Goal: Transaction & Acquisition: Purchase product/service

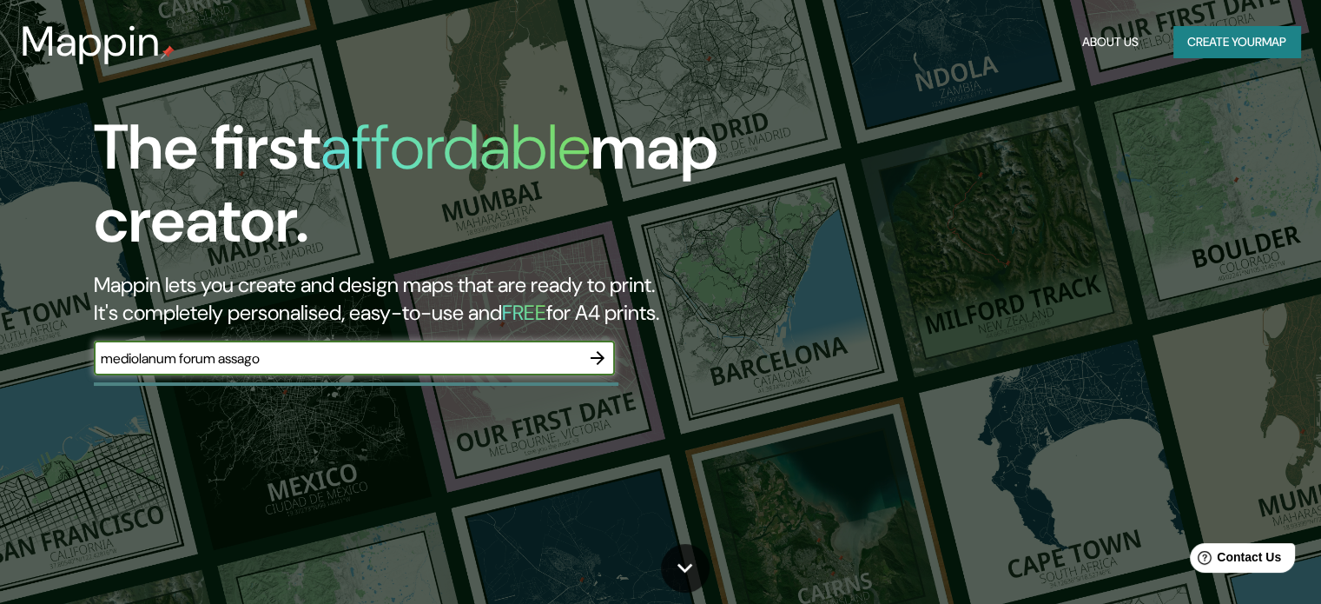
type input "mediolanum forum assago"
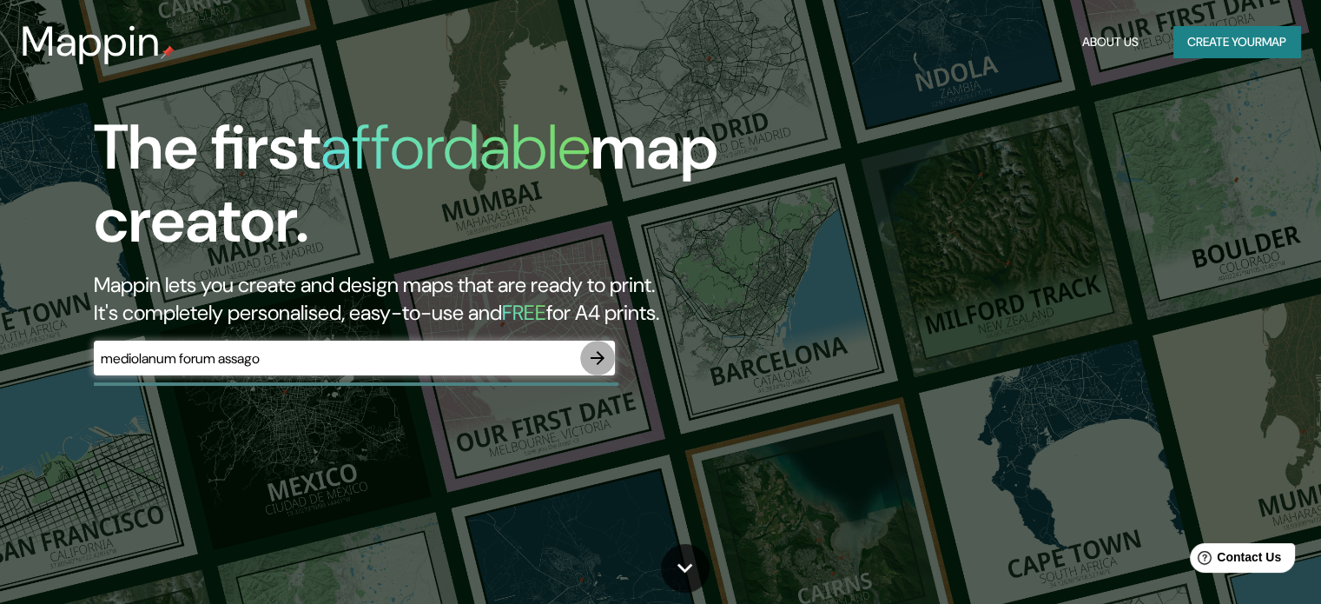
click at [597, 357] on icon "button" at bounding box center [598, 358] width 14 height 14
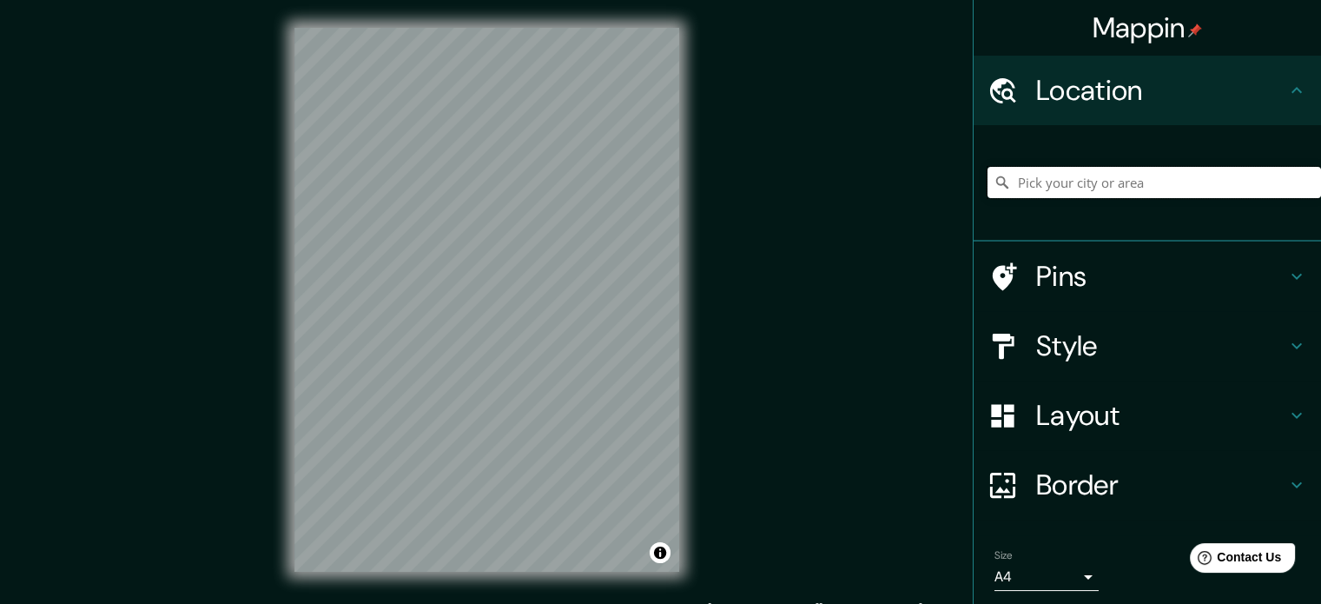
click at [1062, 184] on input "Pick your city or area" at bounding box center [1155, 182] width 334 height 31
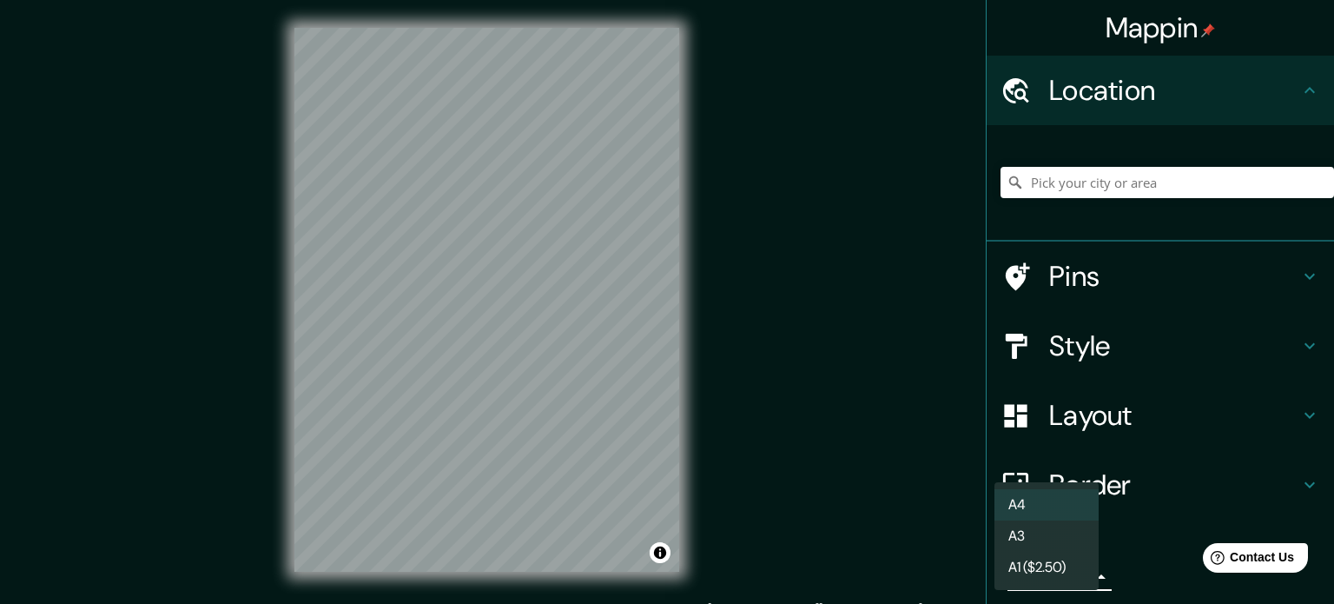
click at [1070, 577] on body "Mappin Location Pins Style Layout Border Choose a border. Hint : you can make l…" at bounding box center [667, 302] width 1334 height 604
click at [1135, 562] on div at bounding box center [667, 302] width 1334 height 604
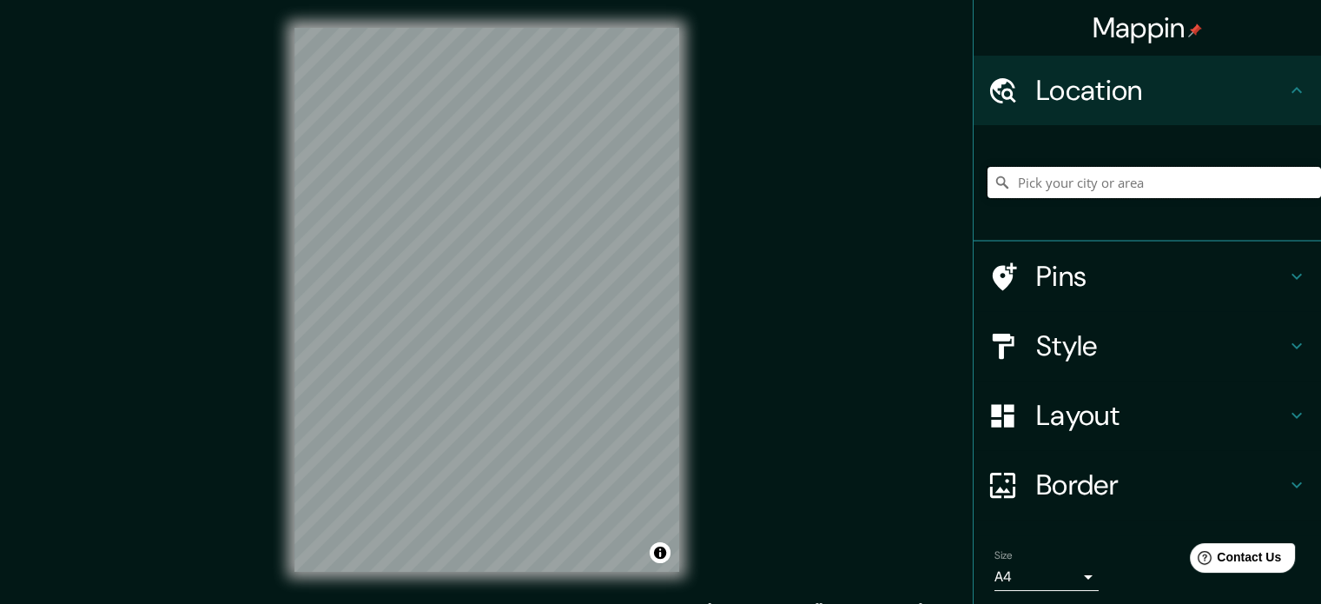
click at [1083, 177] on input "Pick your city or area" at bounding box center [1155, 182] width 334 height 31
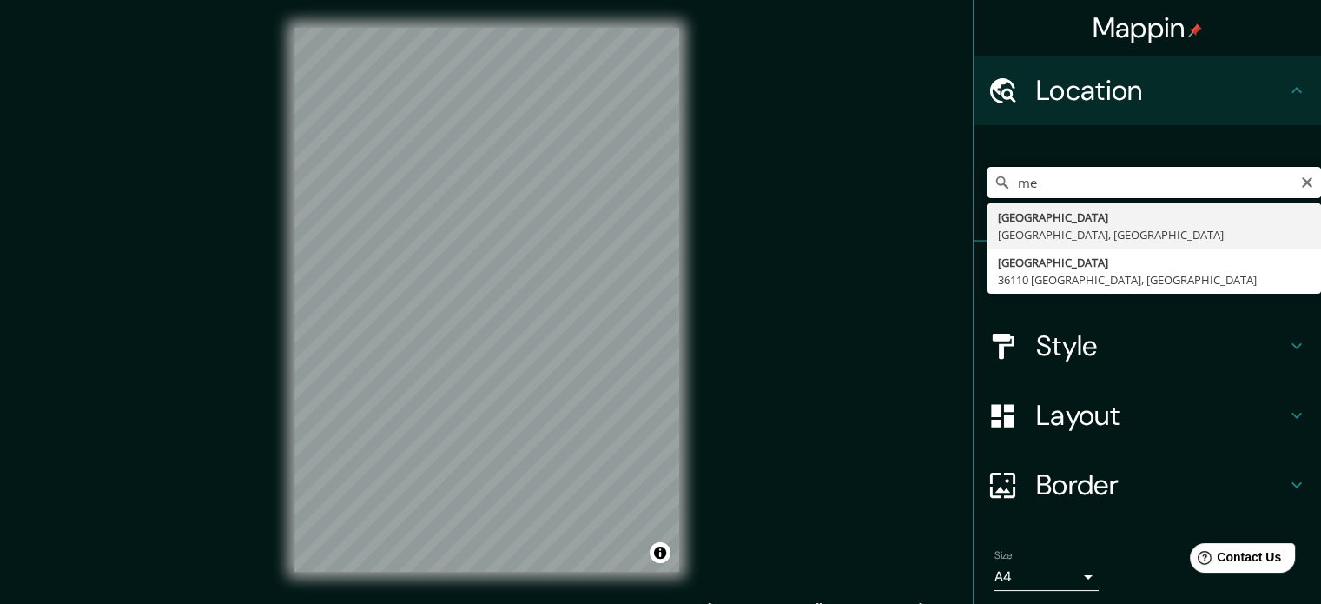
type input "m"
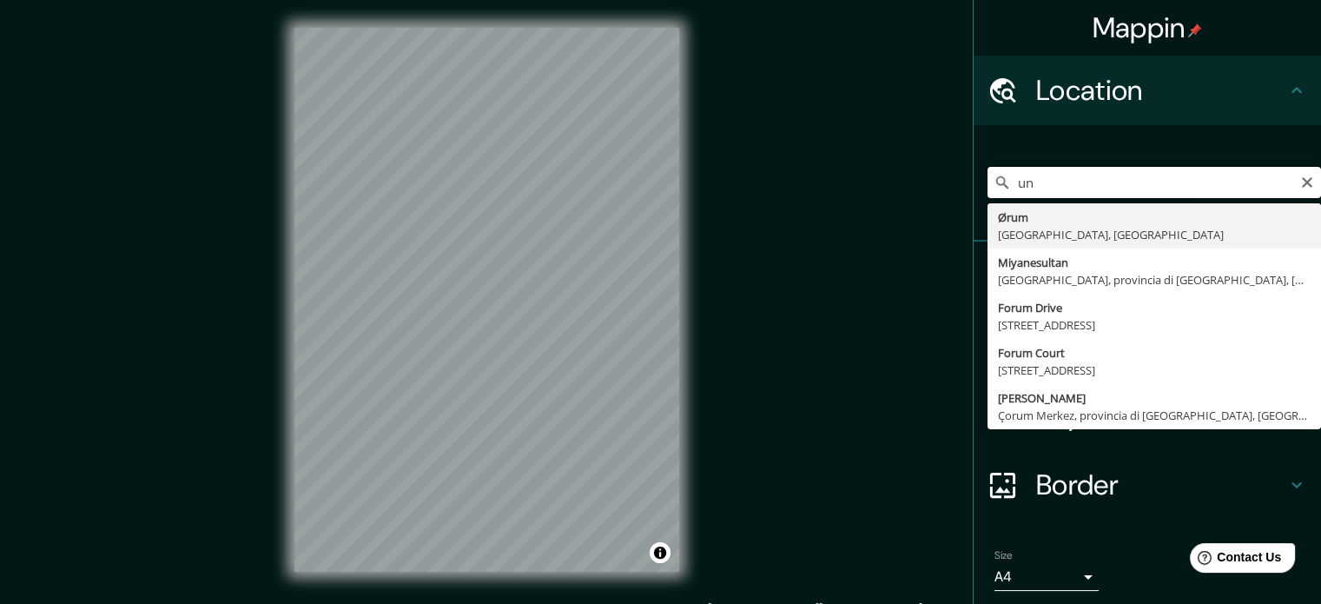
type input "u"
type input "[GEOGRAPHIC_DATA], [GEOGRAPHIC_DATA], [GEOGRAPHIC_DATA]"
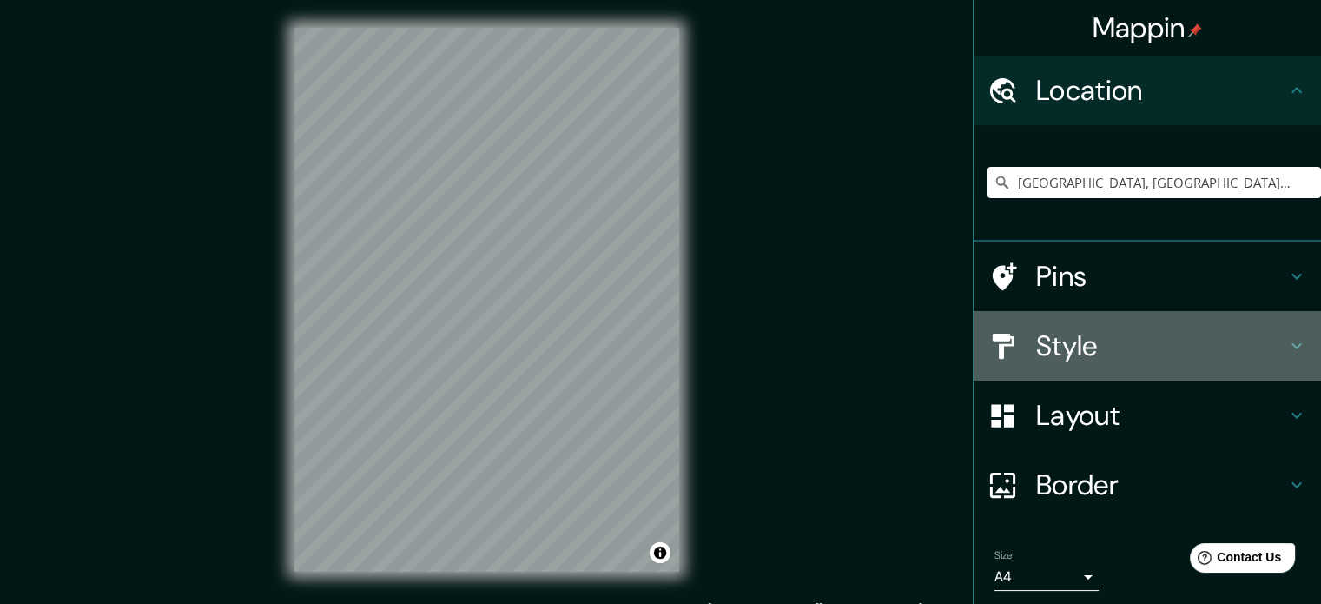
click at [1119, 356] on h4 "Style" at bounding box center [1161, 345] width 250 height 35
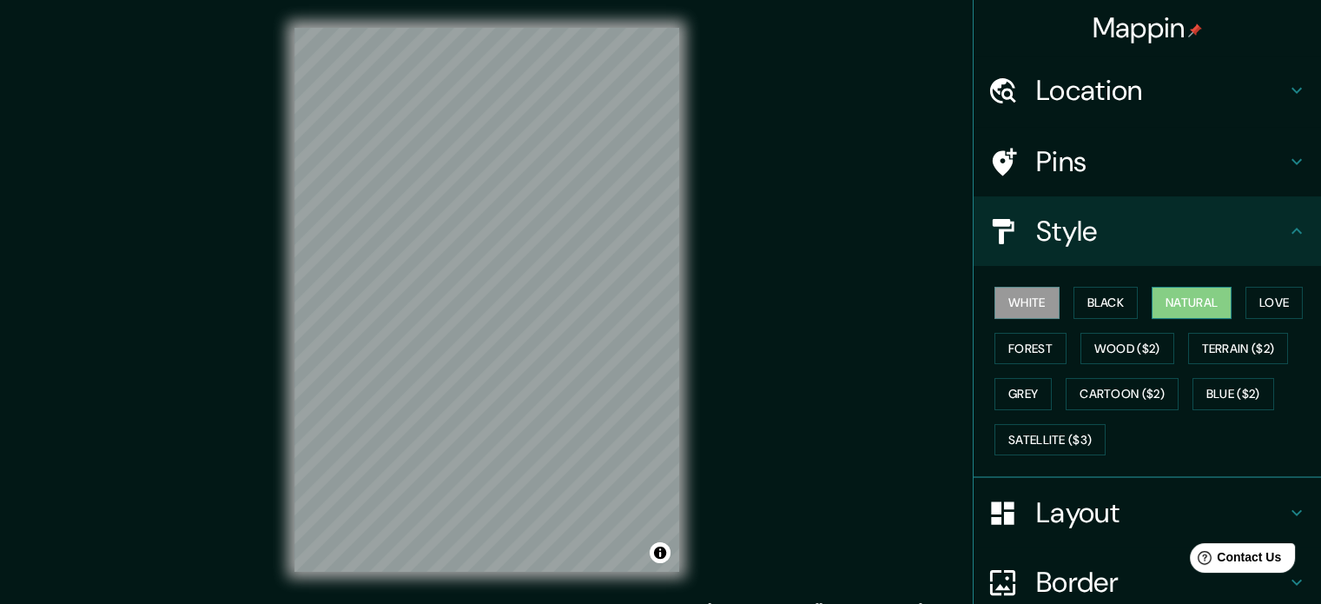
click at [1208, 307] on button "Natural" at bounding box center [1192, 303] width 80 height 32
click at [1273, 308] on button "Love" at bounding box center [1273, 303] width 57 height 32
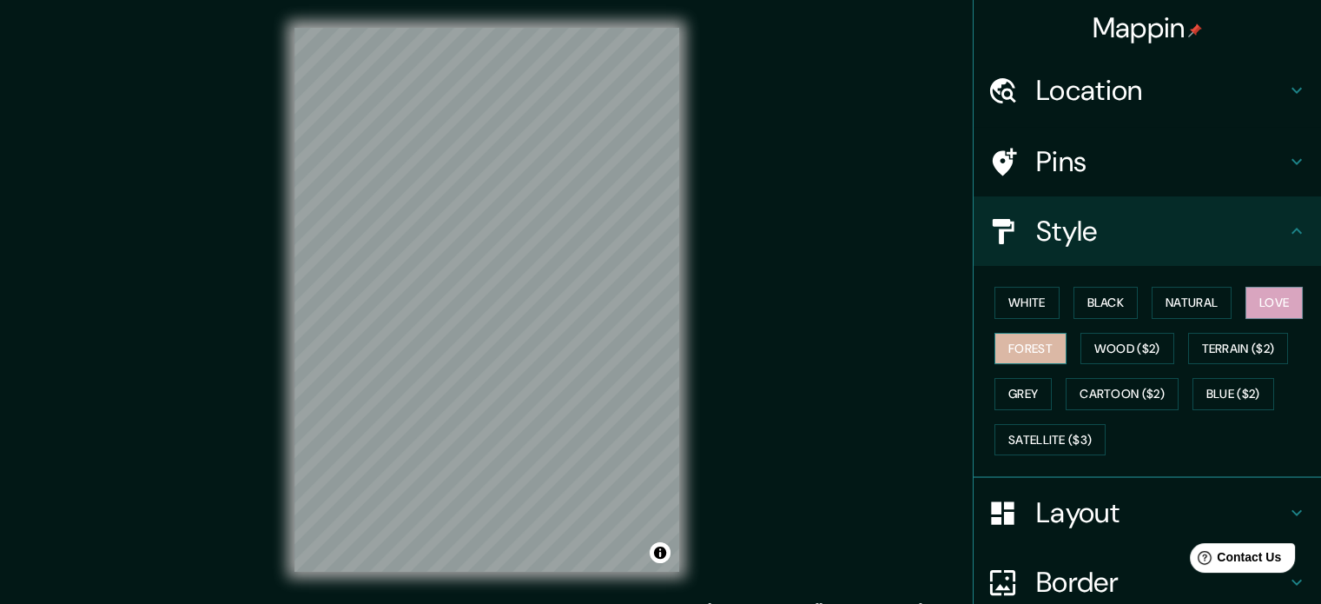
click at [1027, 358] on button "Forest" at bounding box center [1030, 349] width 72 height 32
click at [1024, 390] on button "Grey" at bounding box center [1022, 394] width 57 height 32
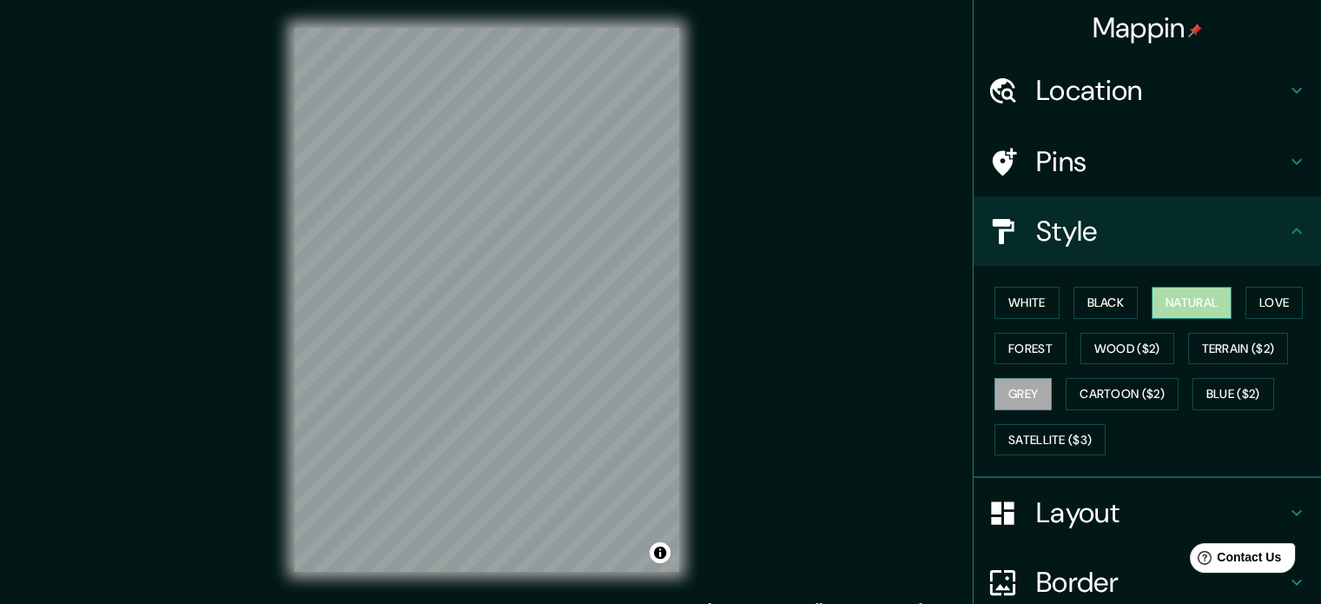
click at [1174, 301] on button "Natural" at bounding box center [1192, 303] width 80 height 32
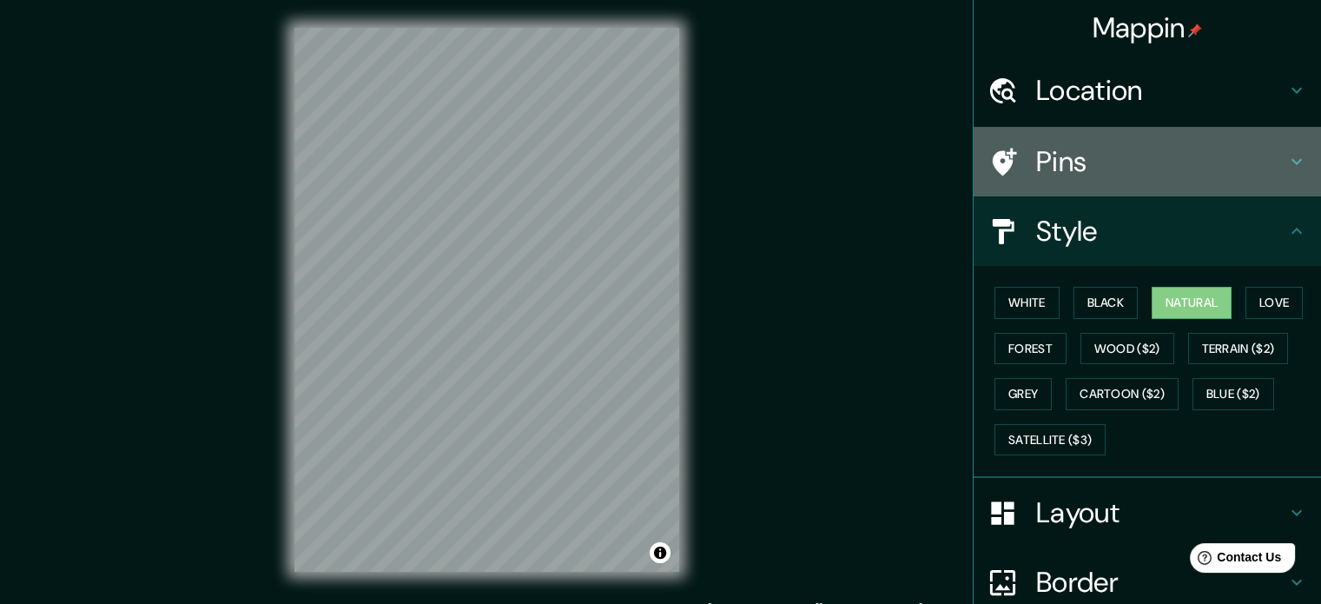
click at [1088, 171] on h4 "Pins" at bounding box center [1161, 161] width 250 height 35
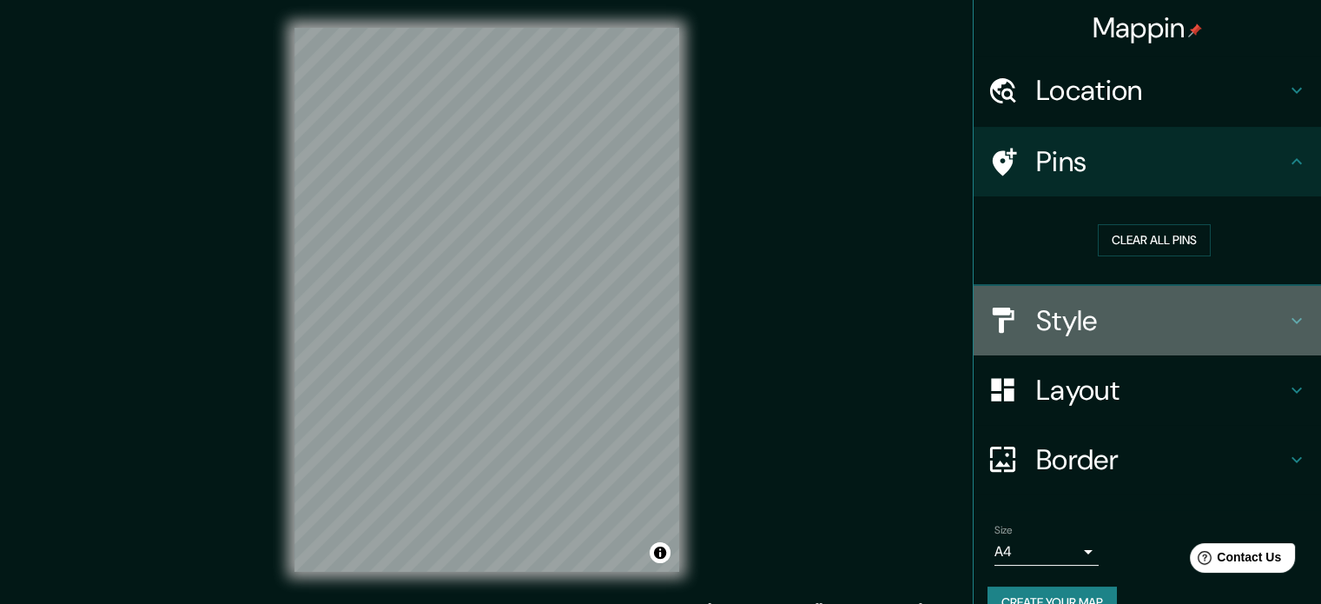
click at [1094, 321] on h4 "Style" at bounding box center [1161, 320] width 250 height 35
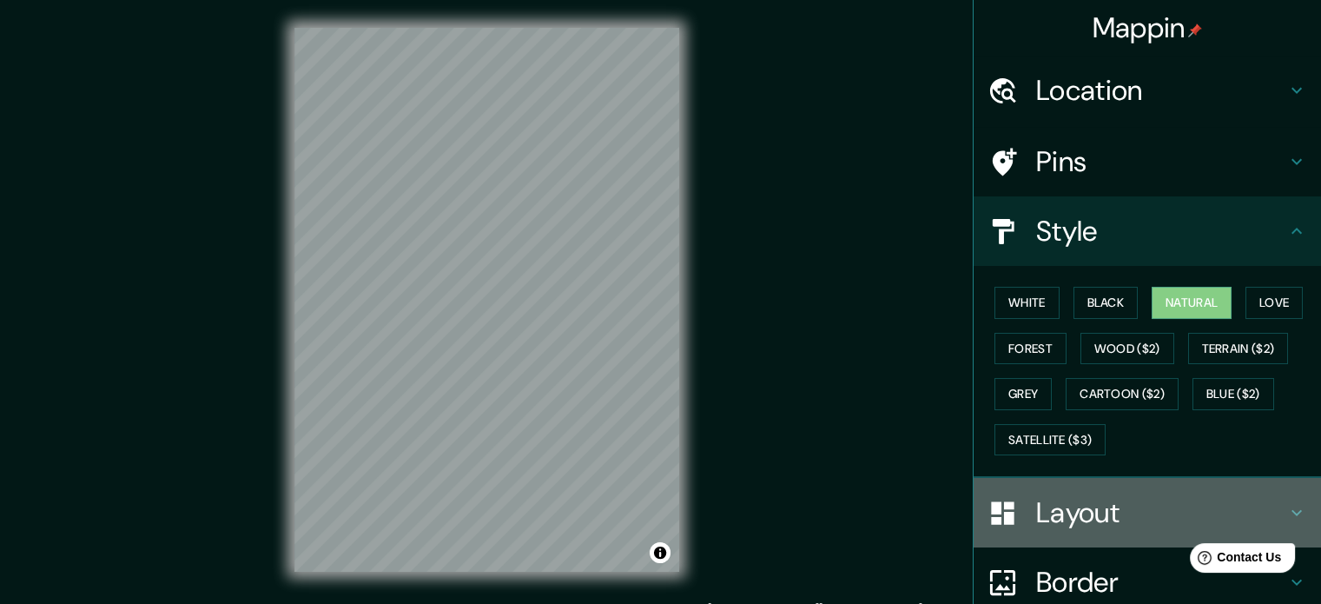
click at [1077, 501] on h4 "Layout" at bounding box center [1161, 512] width 250 height 35
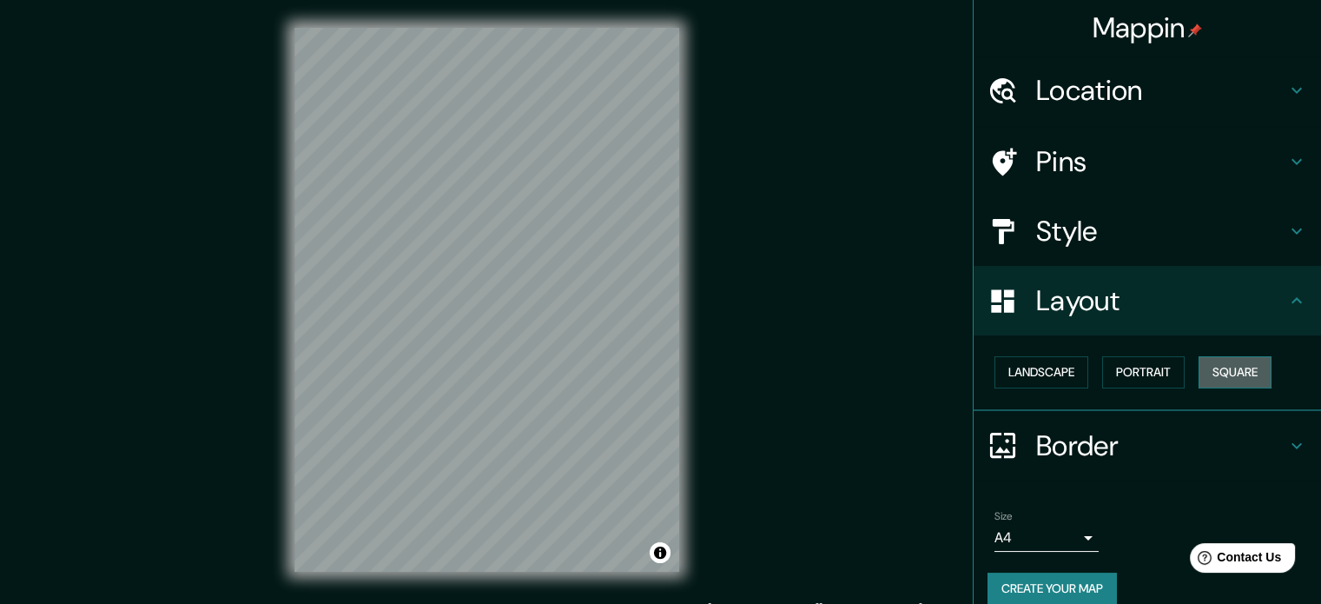
click at [1235, 381] on button "Square" at bounding box center [1235, 372] width 73 height 32
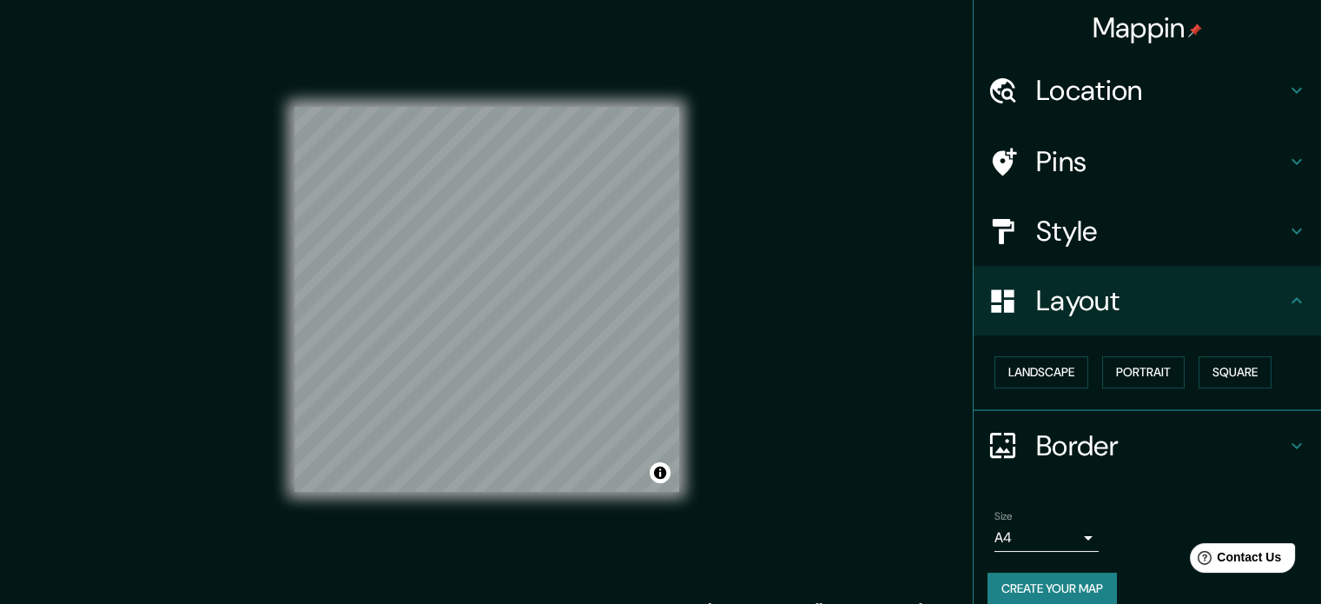
click at [1077, 440] on h4 "Border" at bounding box center [1161, 445] width 250 height 35
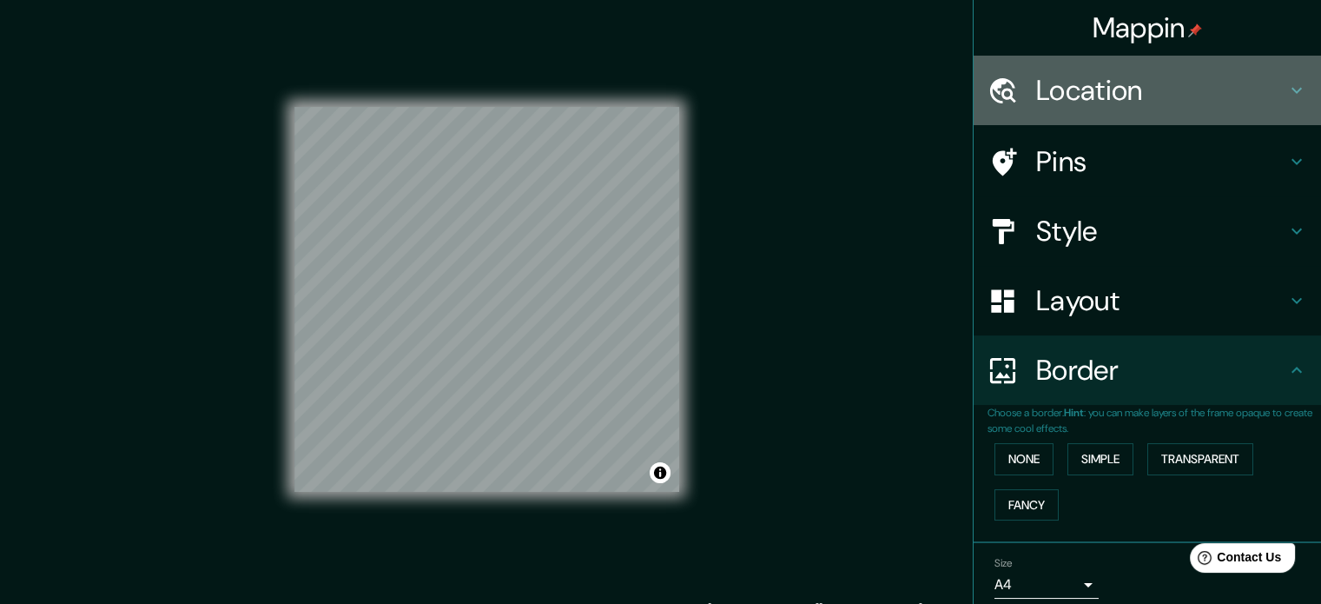
click at [1089, 83] on h4 "Location" at bounding box center [1161, 90] width 250 height 35
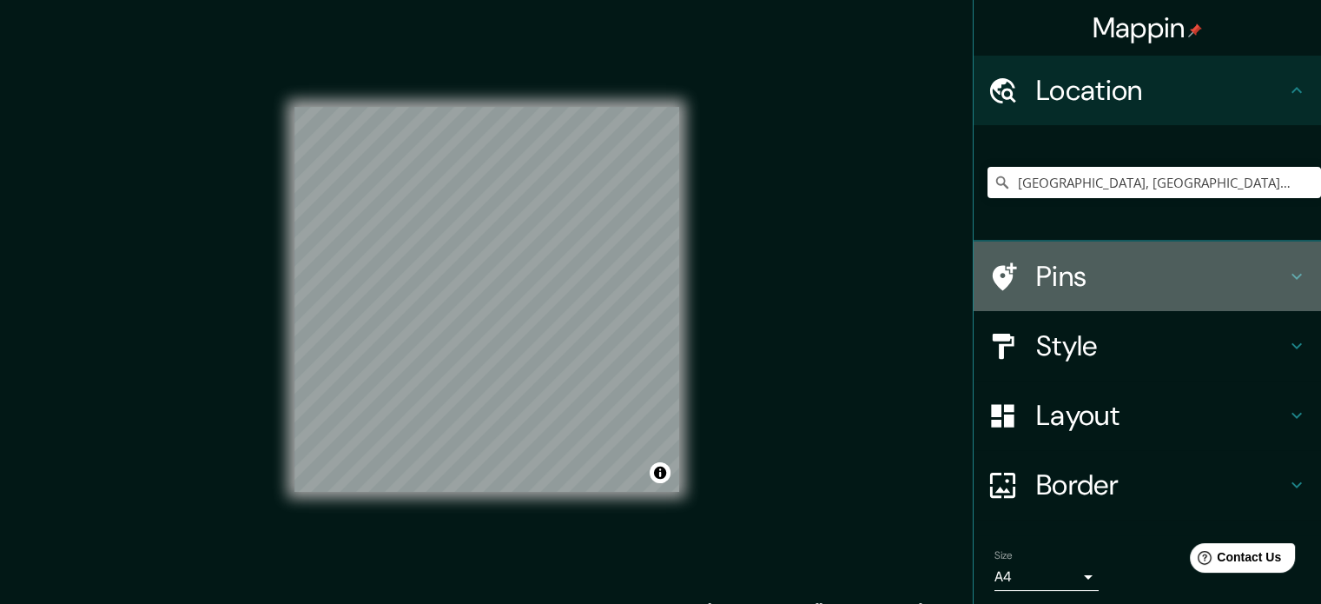
click at [1087, 270] on h4 "Pins" at bounding box center [1161, 276] width 250 height 35
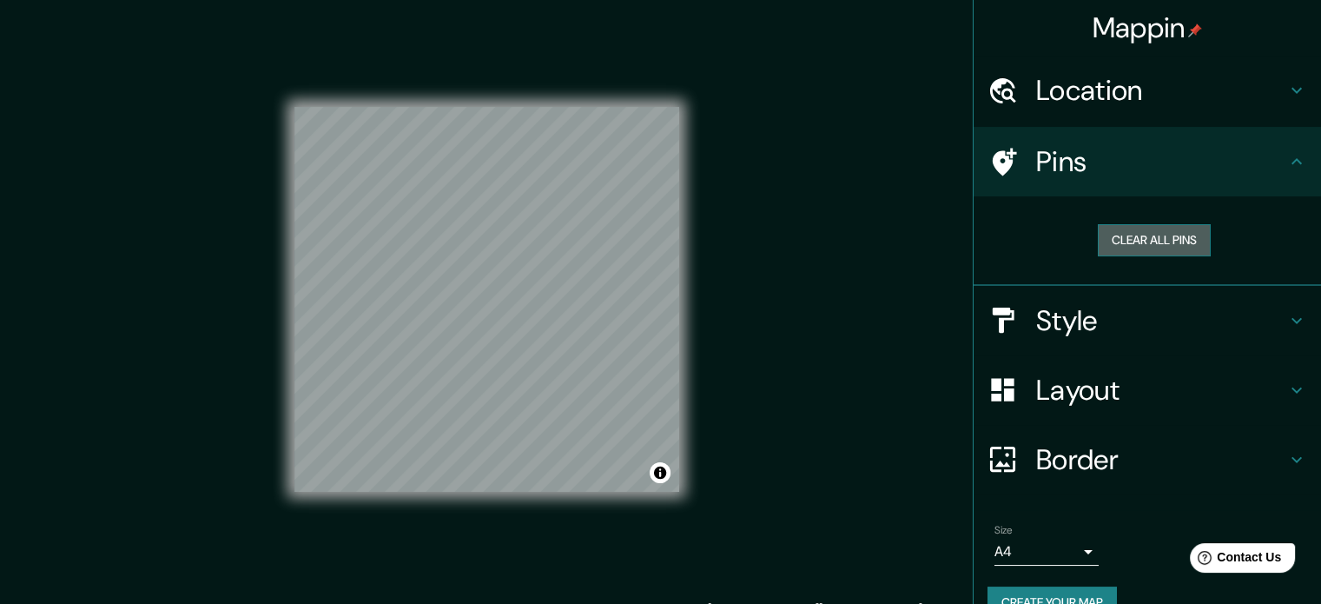
click at [1113, 244] on button "Clear all pins" at bounding box center [1154, 240] width 113 height 32
click at [487, 107] on div at bounding box center [486, 107] width 385 height 0
drag, startPoint x: 495, startPoint y: 254, endPoint x: 500, endPoint y: 272, distance: 18.1
click at [500, 272] on div at bounding box center [499, 272] width 14 height 14
click at [500, 272] on div at bounding box center [499, 271] width 14 height 14
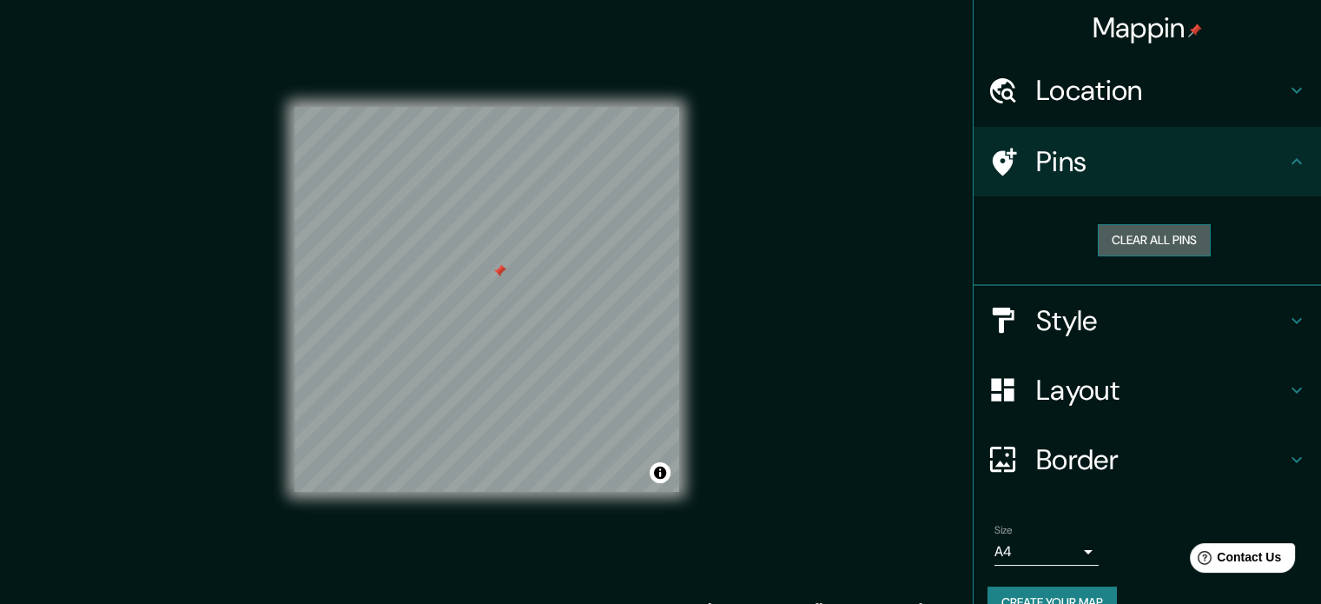
click at [1147, 241] on button "Clear all pins" at bounding box center [1154, 240] width 113 height 32
click at [664, 477] on button "Toggle attribution" at bounding box center [660, 472] width 21 height 21
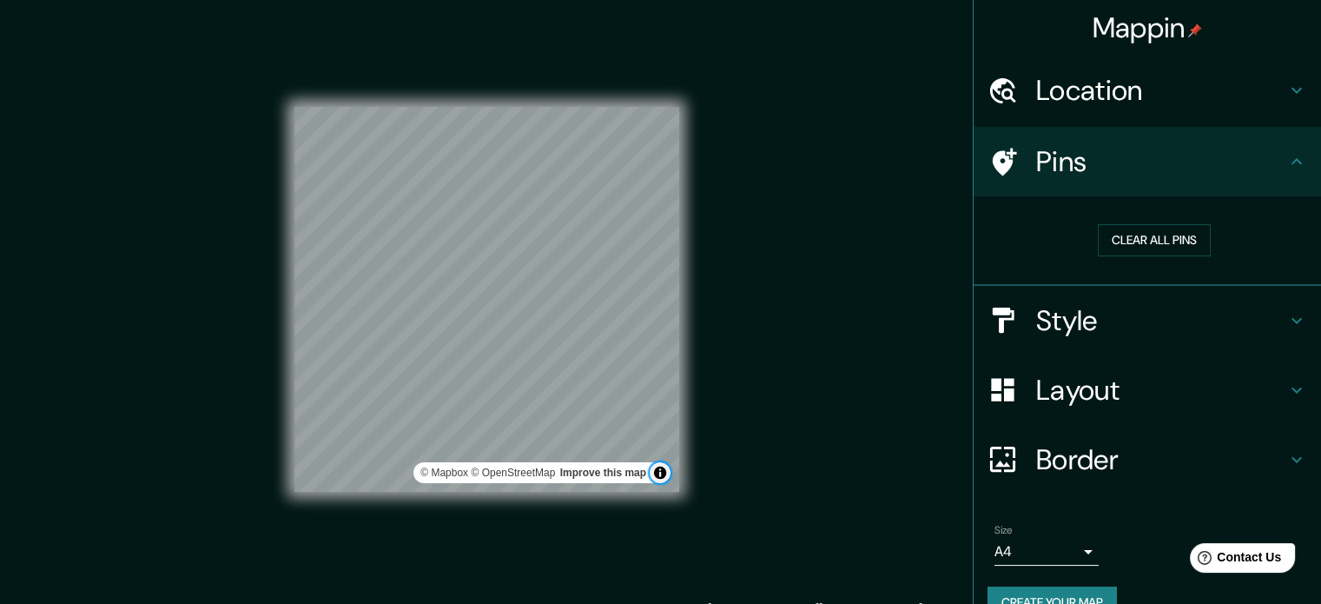
click at [664, 477] on button "Toggle attribution" at bounding box center [660, 472] width 21 height 21
